Goal: Register for event/course

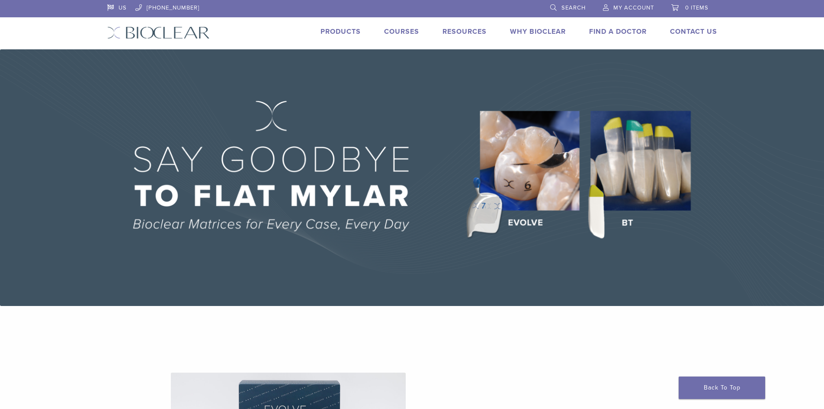
click at [354, 34] on link "Products" at bounding box center [340, 31] width 40 height 9
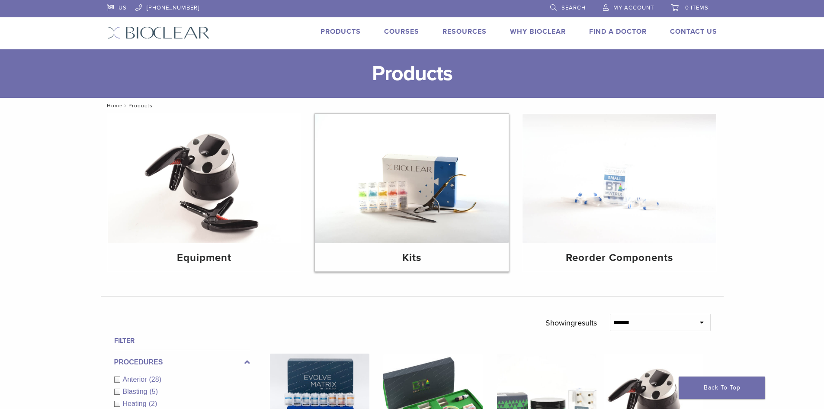
click at [419, 201] on img at bounding box center [412, 178] width 194 height 129
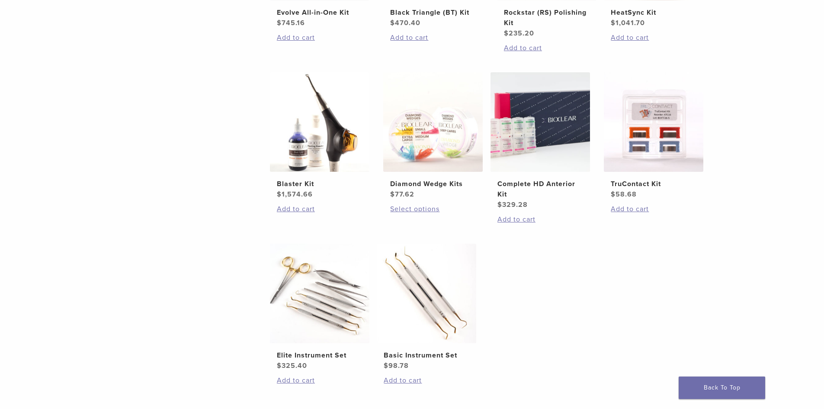
scroll to position [303, 0]
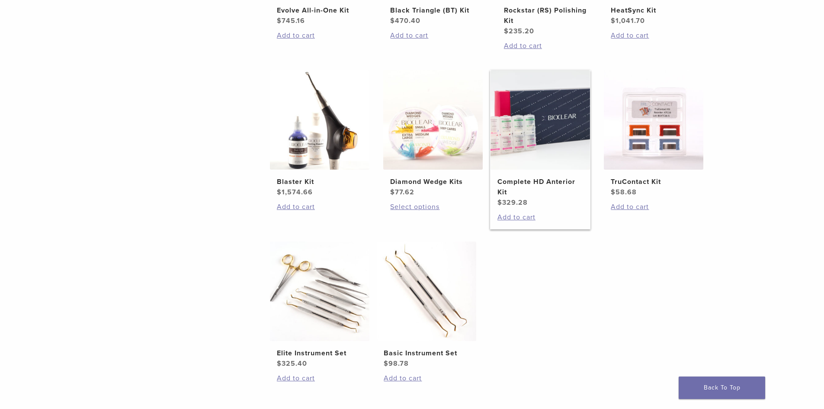
click at [532, 129] on img at bounding box center [539, 119] width 99 height 99
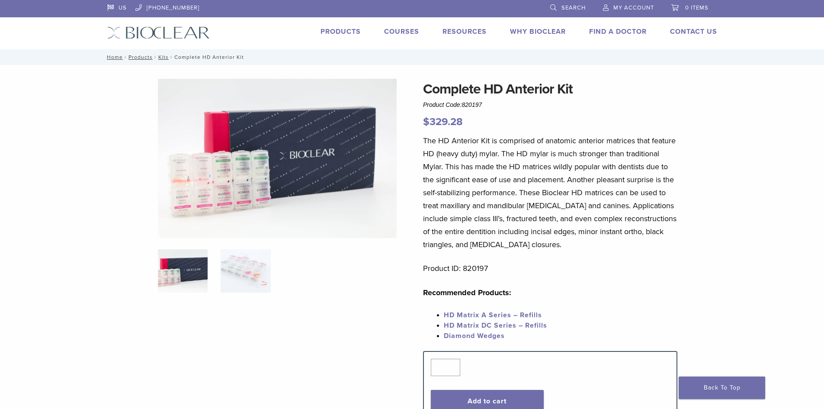
click at [408, 34] on link "Courses" at bounding box center [401, 31] width 35 height 9
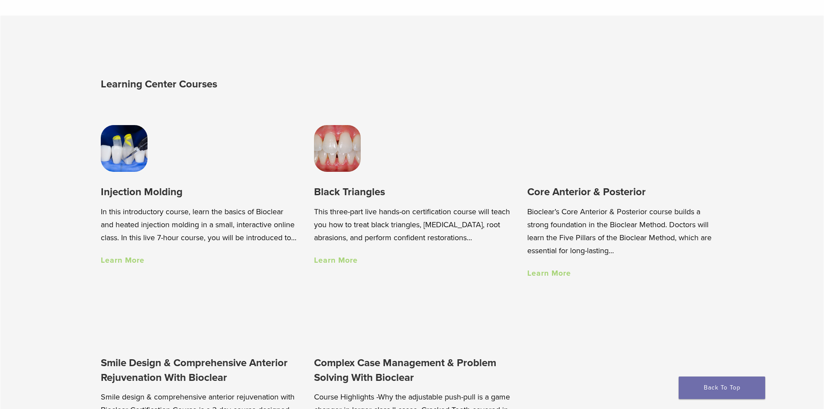
scroll to position [605, 0]
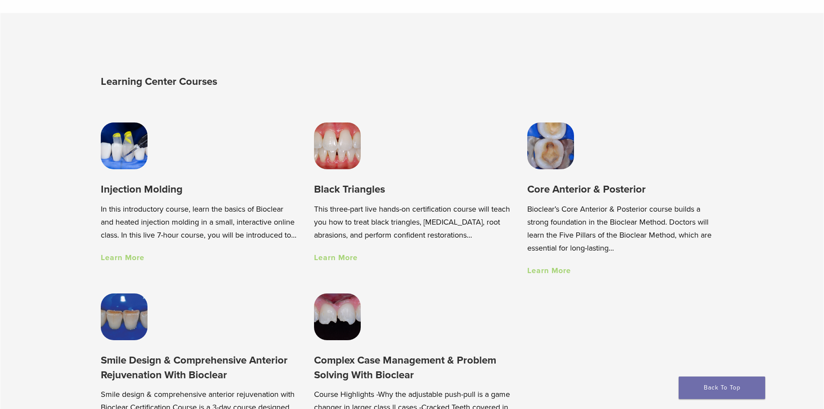
click at [115, 262] on link "Learn More" at bounding box center [123, 258] width 44 height 10
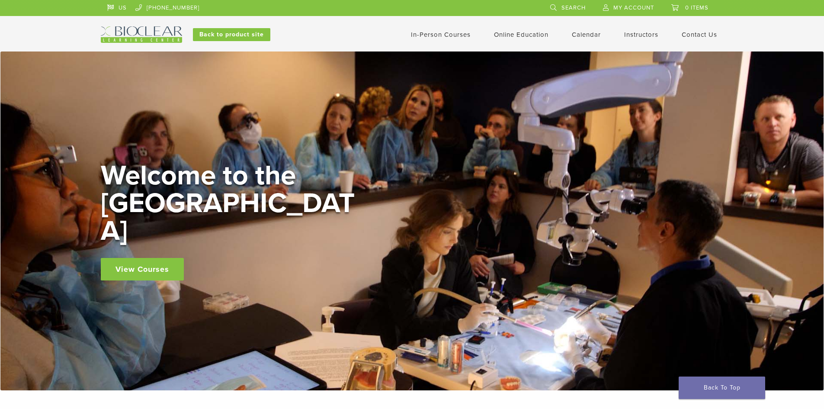
scroll to position [605, 0]
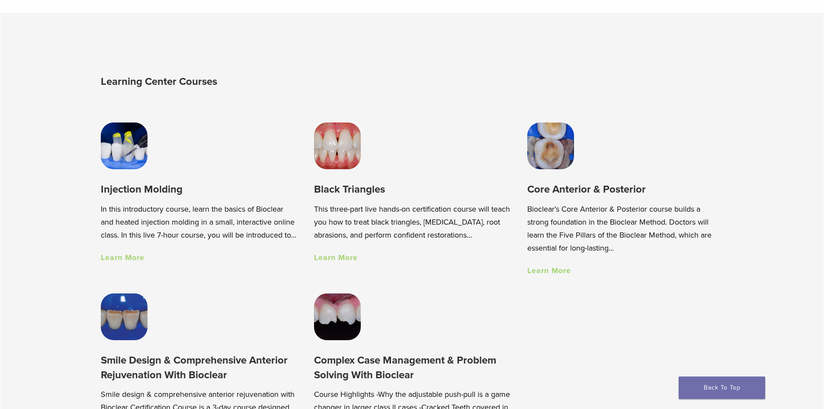
click at [356, 151] on img at bounding box center [337, 145] width 47 height 47
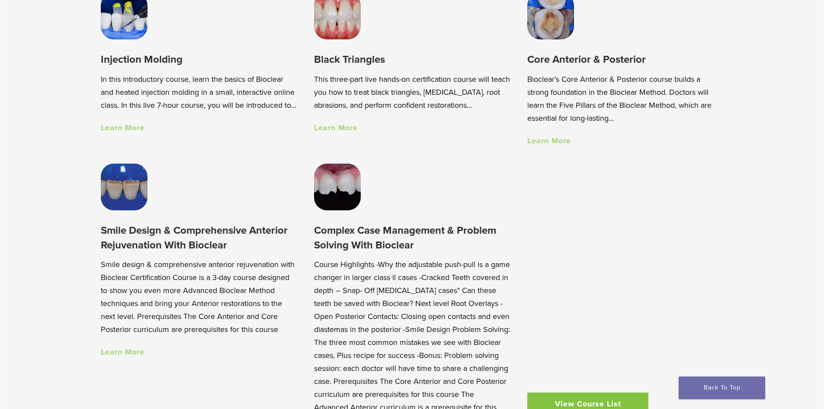
scroll to position [692, 0]
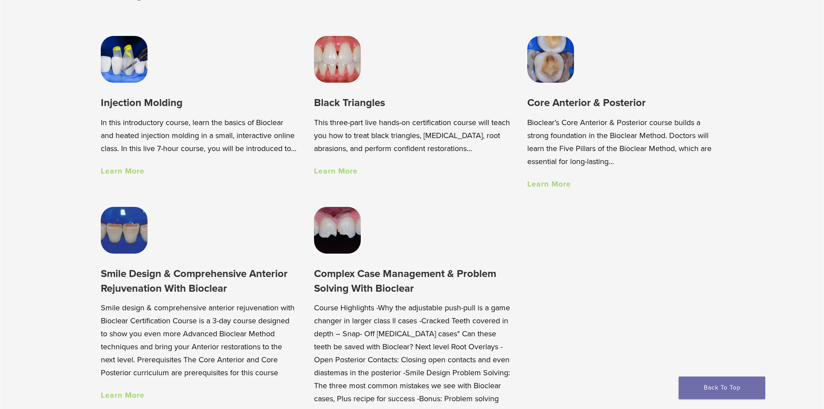
click at [353, 232] on img at bounding box center [337, 230] width 47 height 47
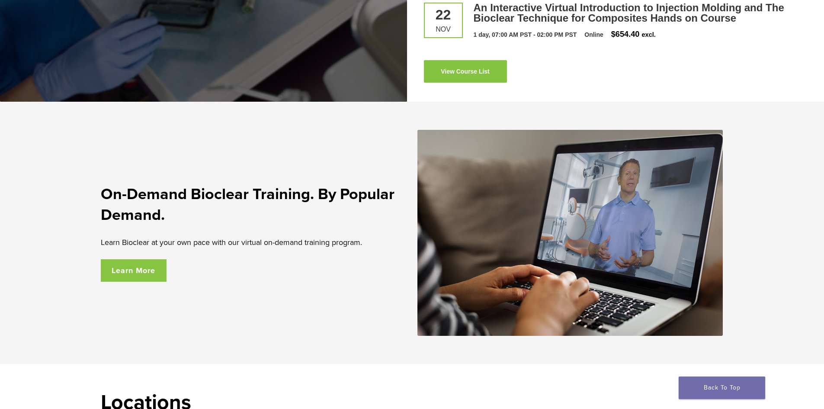
scroll to position [1427, 0]
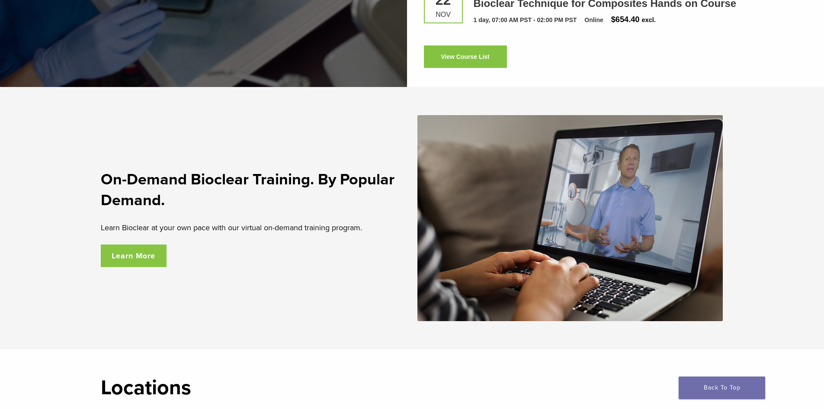
click at [130, 258] on link "Learn More" at bounding box center [134, 255] width 66 height 22
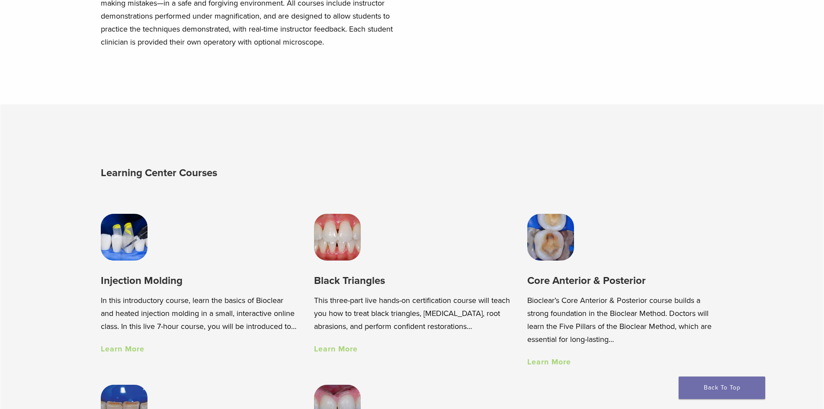
scroll to position [503, 0]
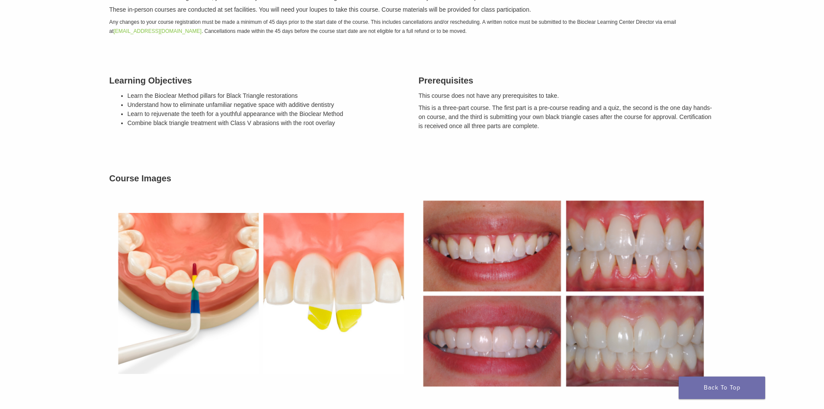
scroll to position [173, 0]
